Goal: Task Accomplishment & Management: Manage account settings

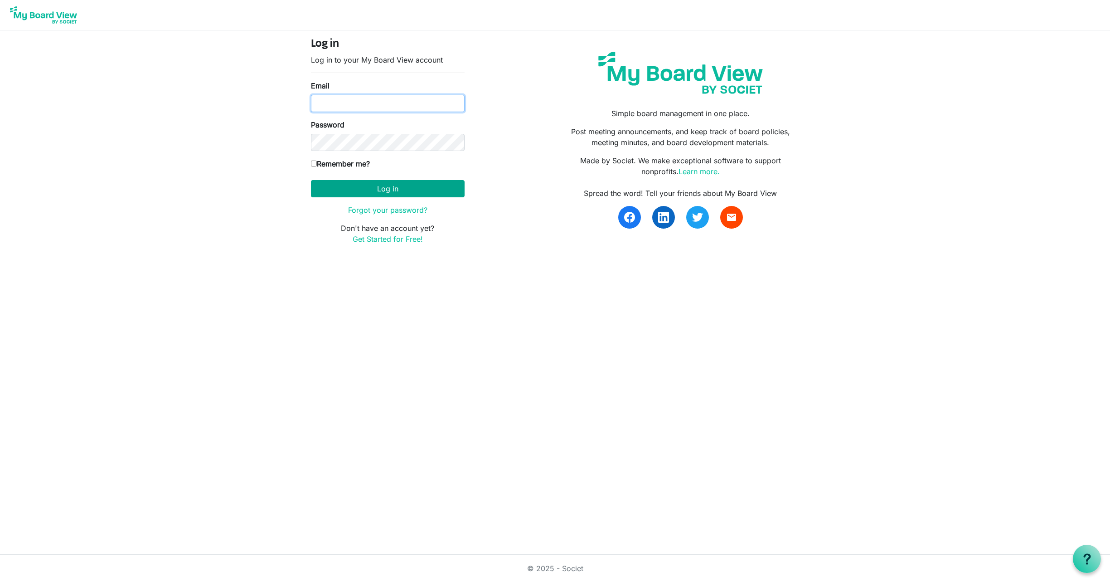
type input "millelor@gmail.com"
click at [386, 187] on button "Log in" at bounding box center [388, 188] width 154 height 17
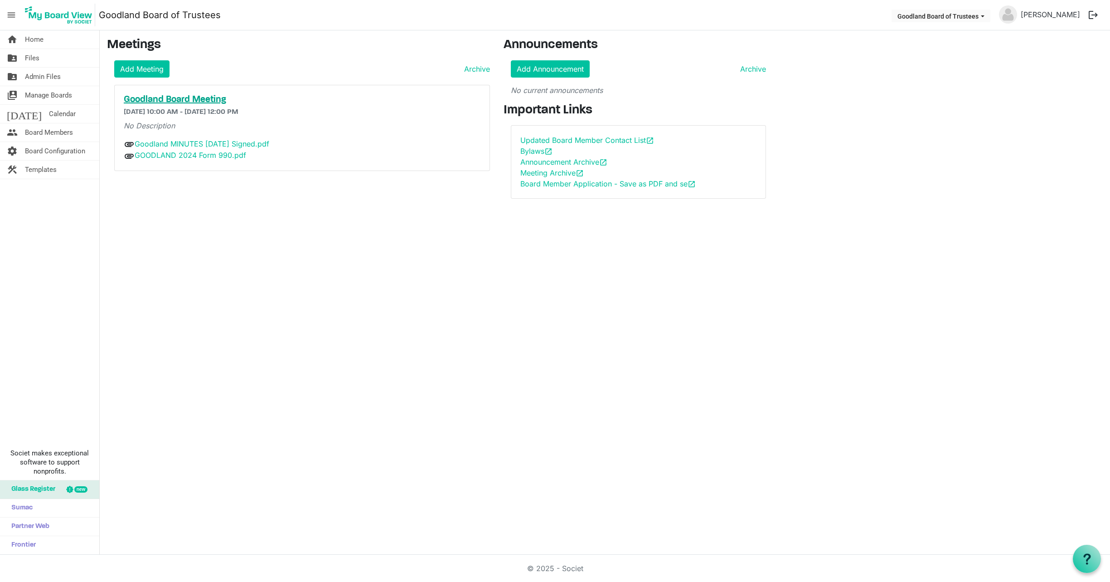
click at [209, 97] on h5 "Goodland Board Meeting" at bounding box center [302, 99] width 357 height 11
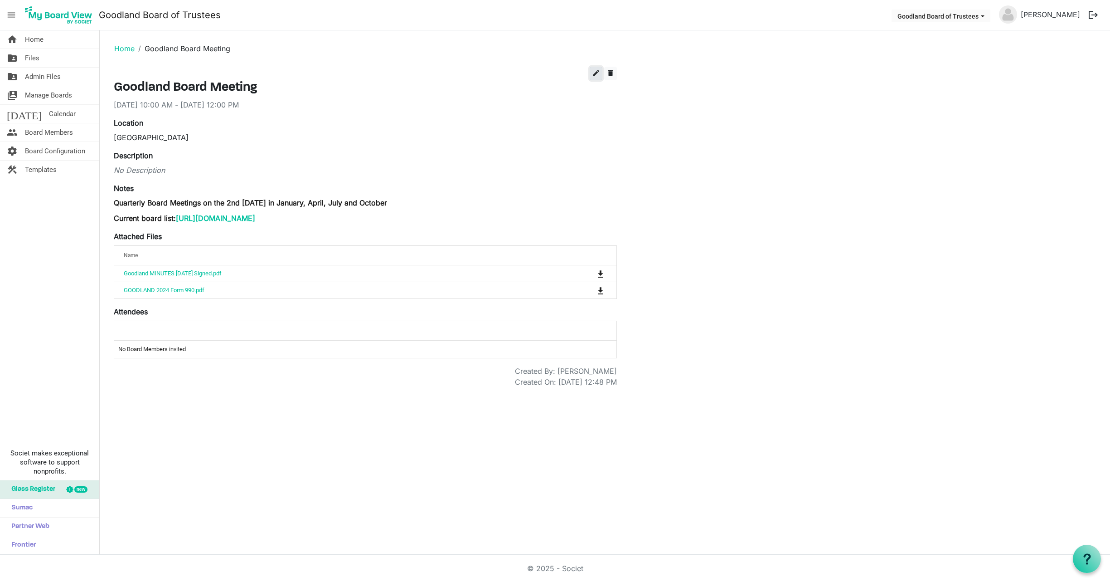
click at [597, 69] on span "edit" at bounding box center [596, 73] width 8 height 8
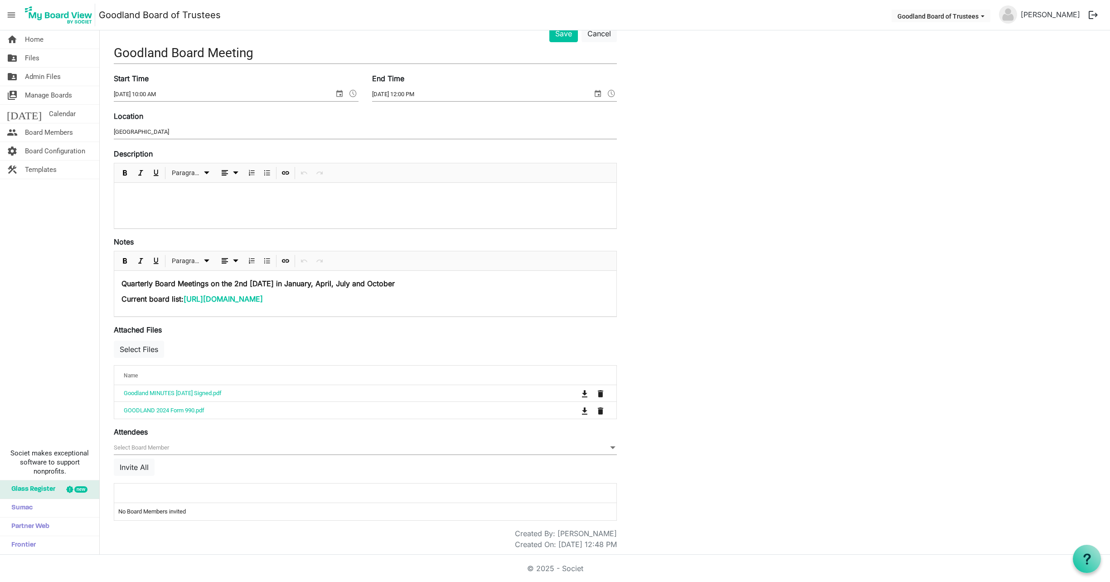
scroll to position [44, 0]
click at [137, 346] on button "Select Files" at bounding box center [139, 347] width 50 height 17
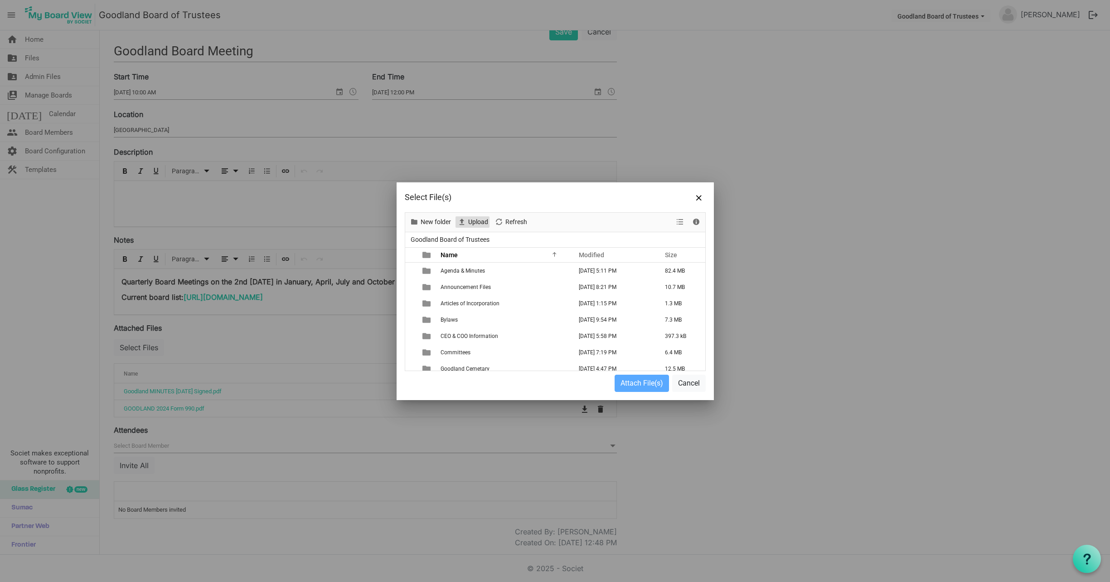
click at [477, 219] on span "Upload" at bounding box center [478, 221] width 22 height 11
click at [466, 269] on span "Agenda & Minutes" at bounding box center [463, 270] width 44 height 6
click at [472, 269] on span "Agenda & Minutes" at bounding box center [463, 270] width 44 height 6
click at [485, 318] on td "Finance Reports" at bounding box center [503, 319] width 131 height 16
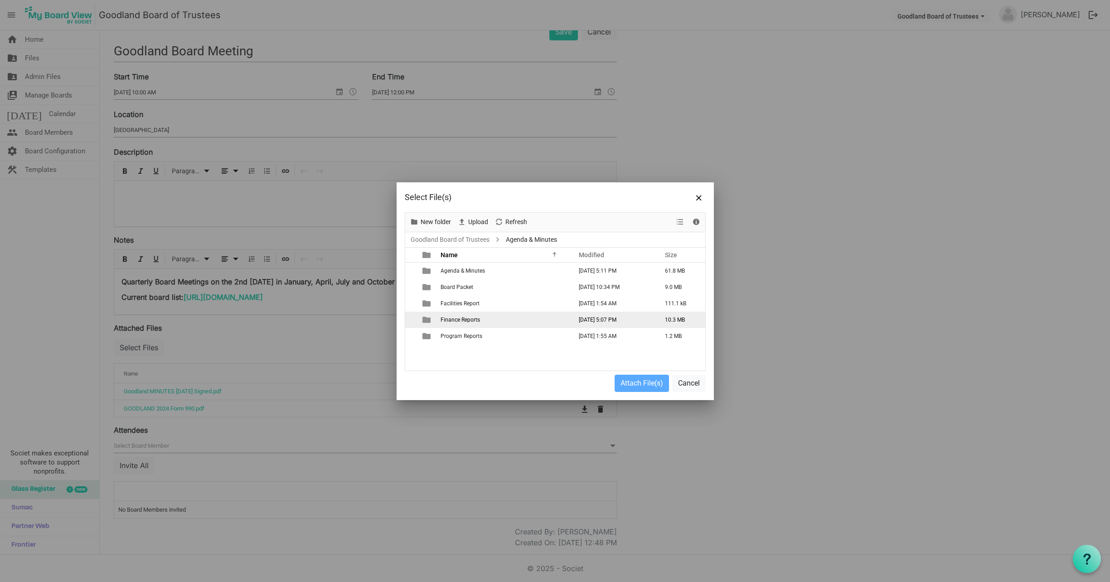
click at [485, 318] on td "Finance Reports" at bounding box center [503, 319] width 131 height 16
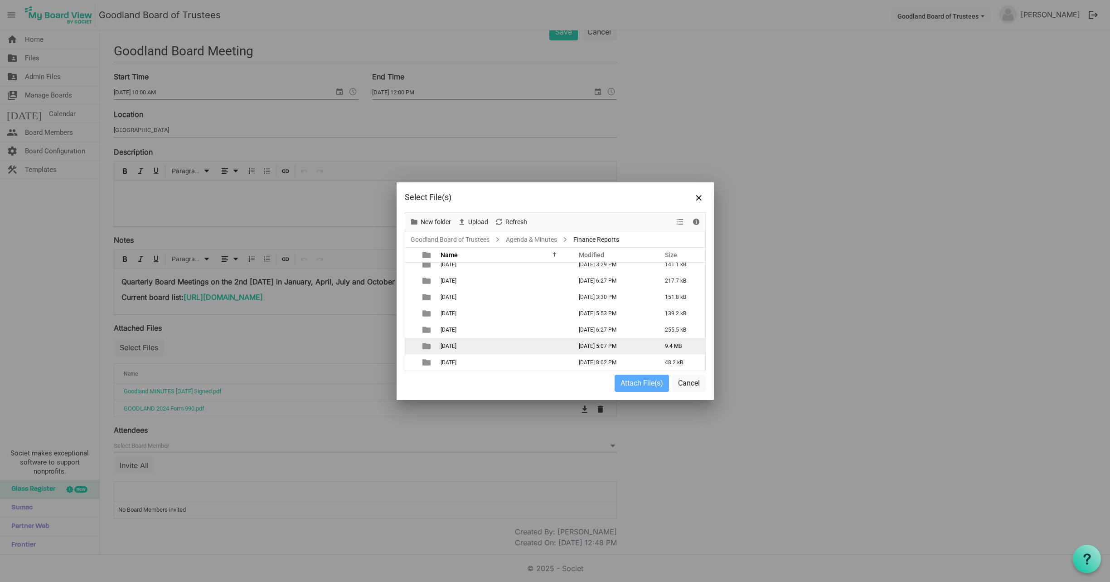
click at [456, 345] on span "[DATE]" at bounding box center [449, 346] width 16 height 6
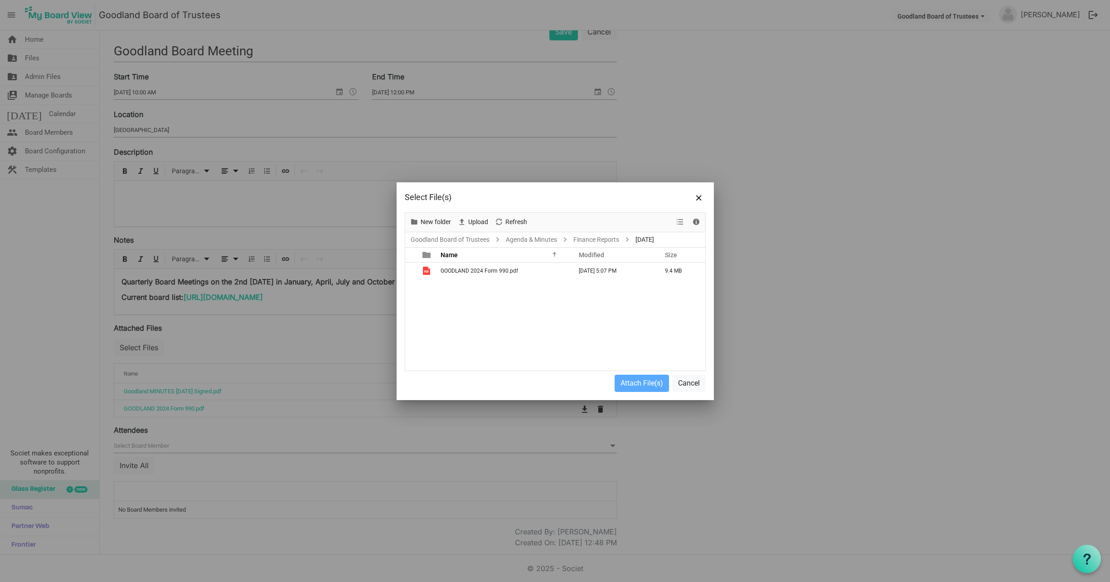
scroll to position [0, 0]
click at [474, 219] on span "Upload" at bounding box center [478, 221] width 22 height 11
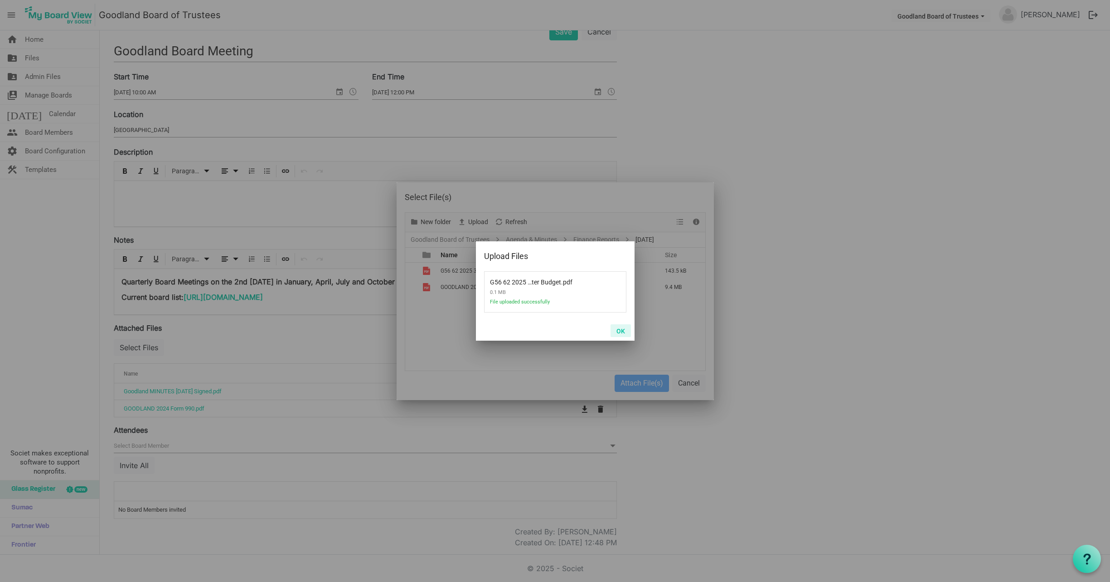
click at [623, 331] on button "OK" at bounding box center [621, 330] width 20 height 13
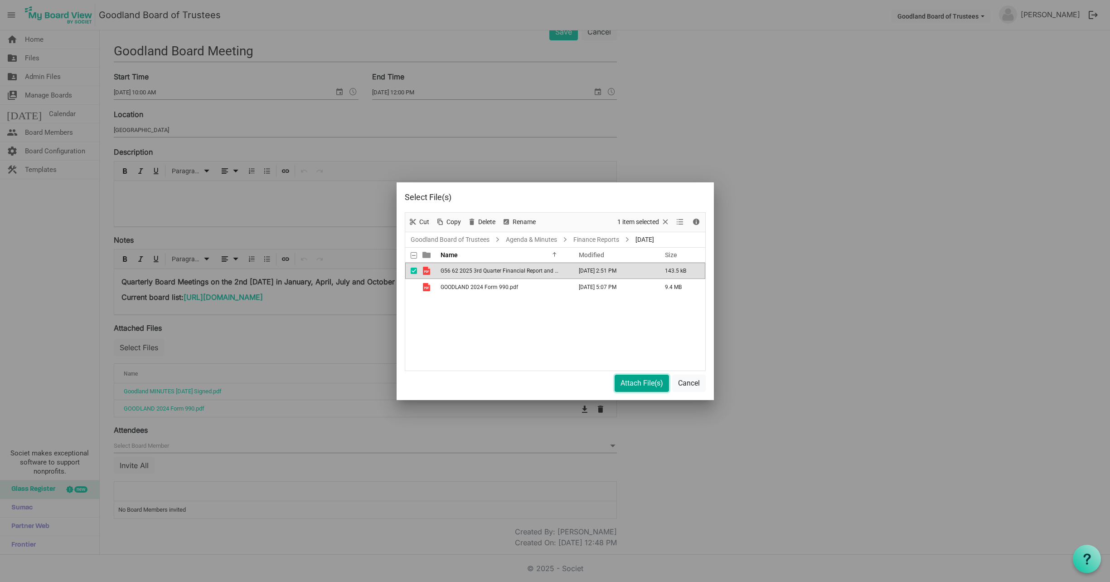
click at [636, 383] on button "Attach File(s)" at bounding box center [642, 382] width 54 height 17
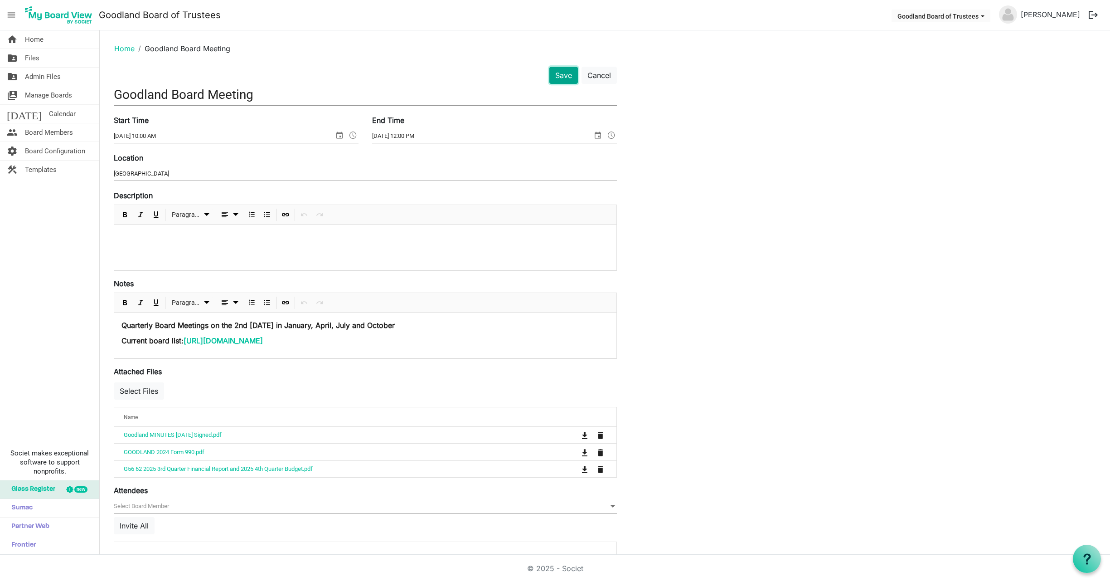
click at [562, 77] on button "Save" at bounding box center [563, 75] width 29 height 17
